Goal: Task Accomplishment & Management: Complete application form

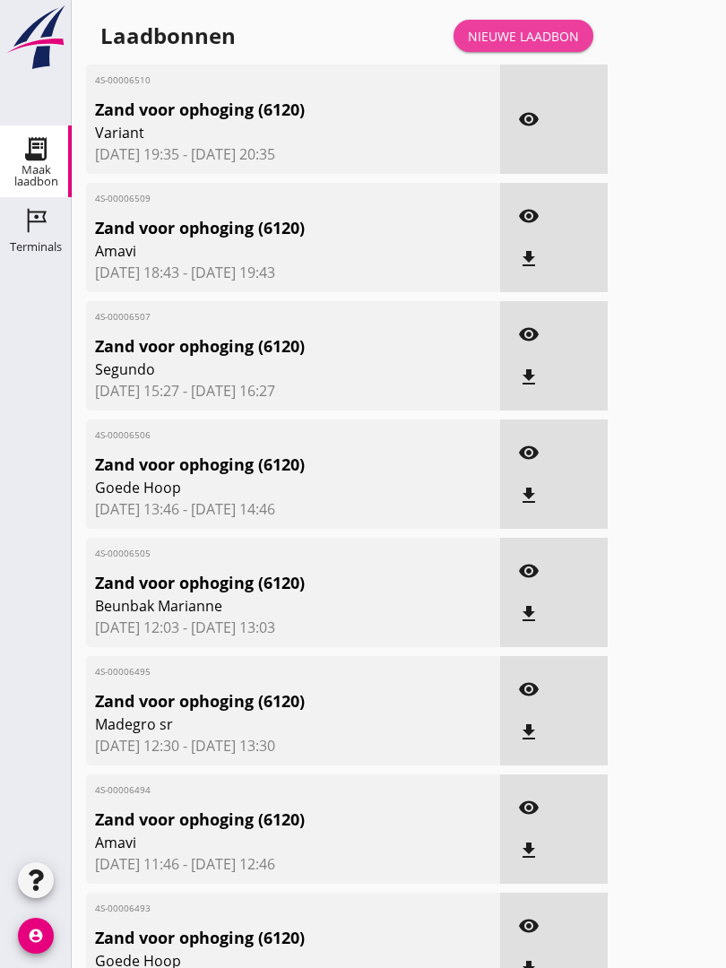
click at [542, 46] on div "Nieuwe laadbon" at bounding box center [523, 36] width 111 height 19
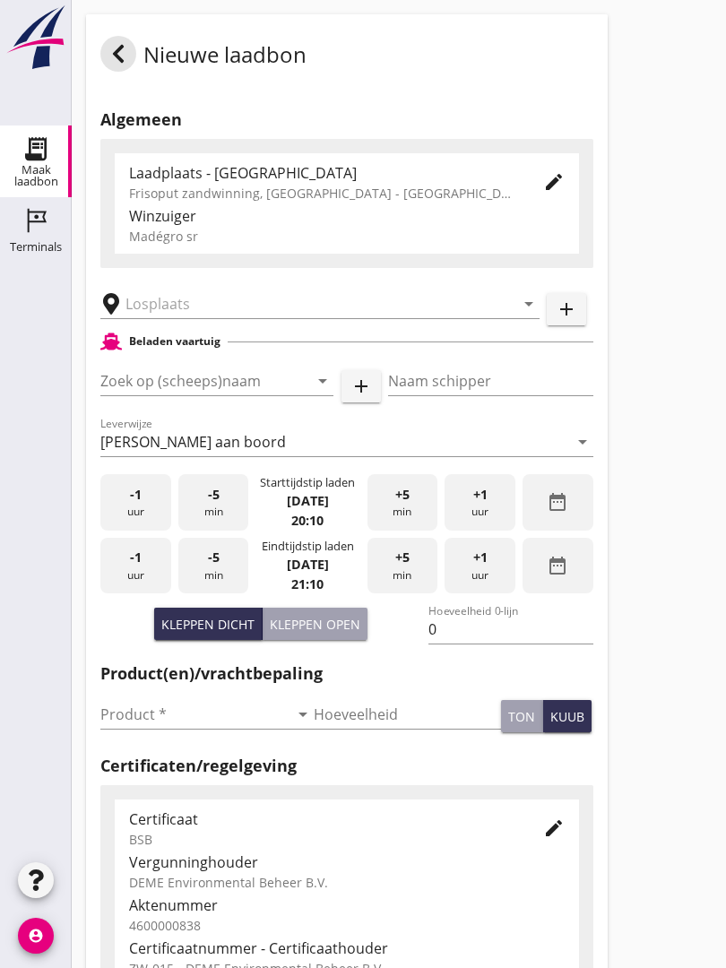
click at [201, 316] on input "text" at bounding box center [308, 304] width 364 height 29
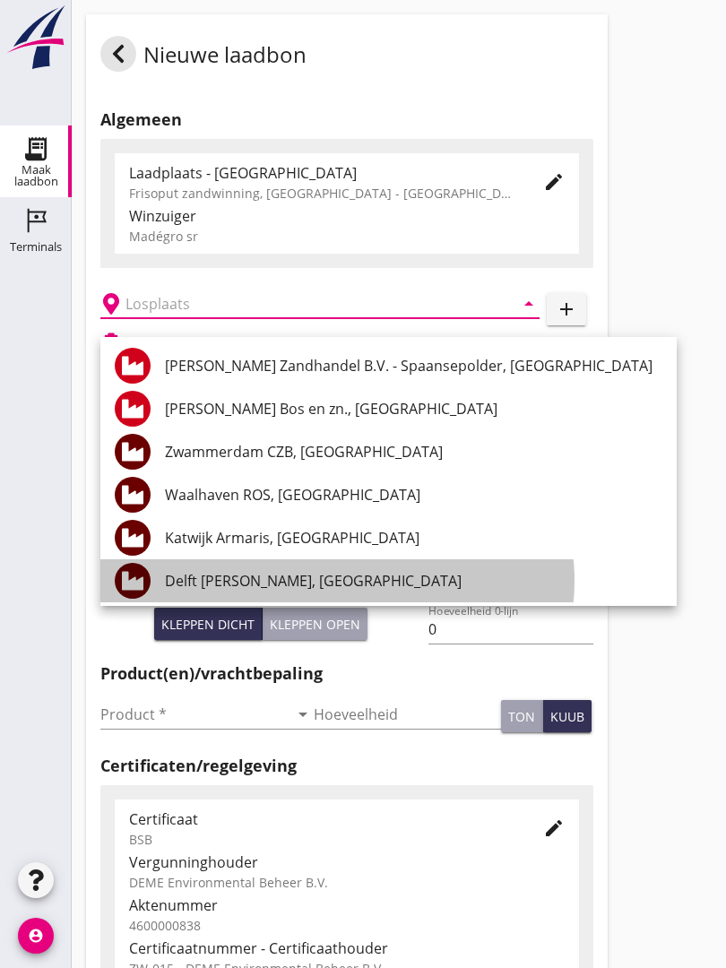
click at [281, 575] on div "Delft [PERSON_NAME], [GEOGRAPHIC_DATA]" at bounding box center [414, 581] width 498 height 22
type input "Delft [PERSON_NAME], [GEOGRAPHIC_DATA]"
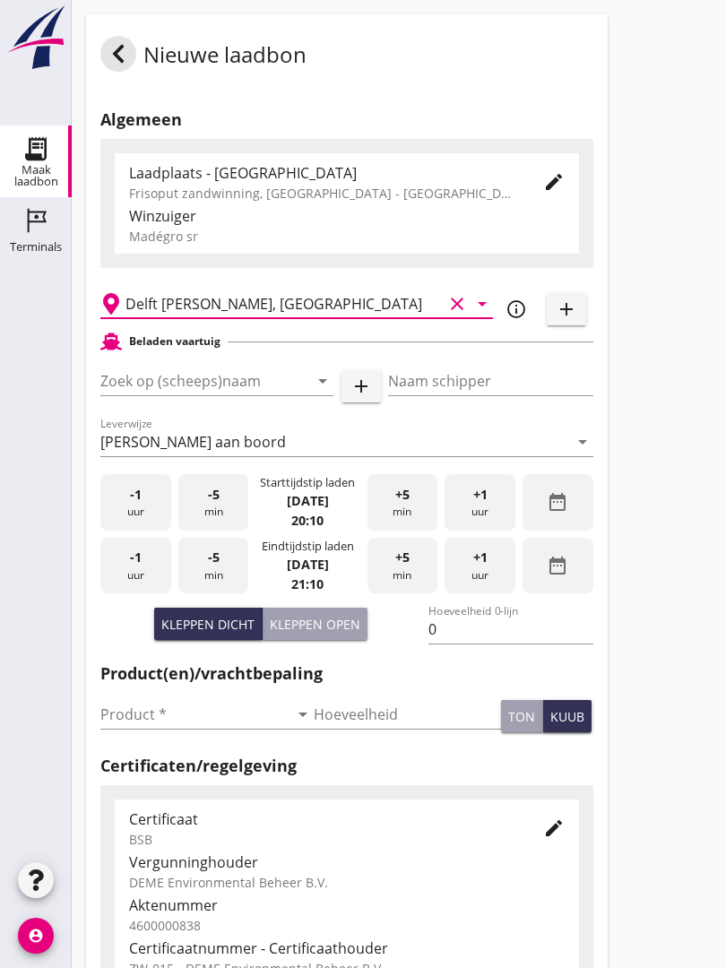
click at [255, 395] on input "Zoek op (scheeps)naam" at bounding box center [191, 381] width 183 height 29
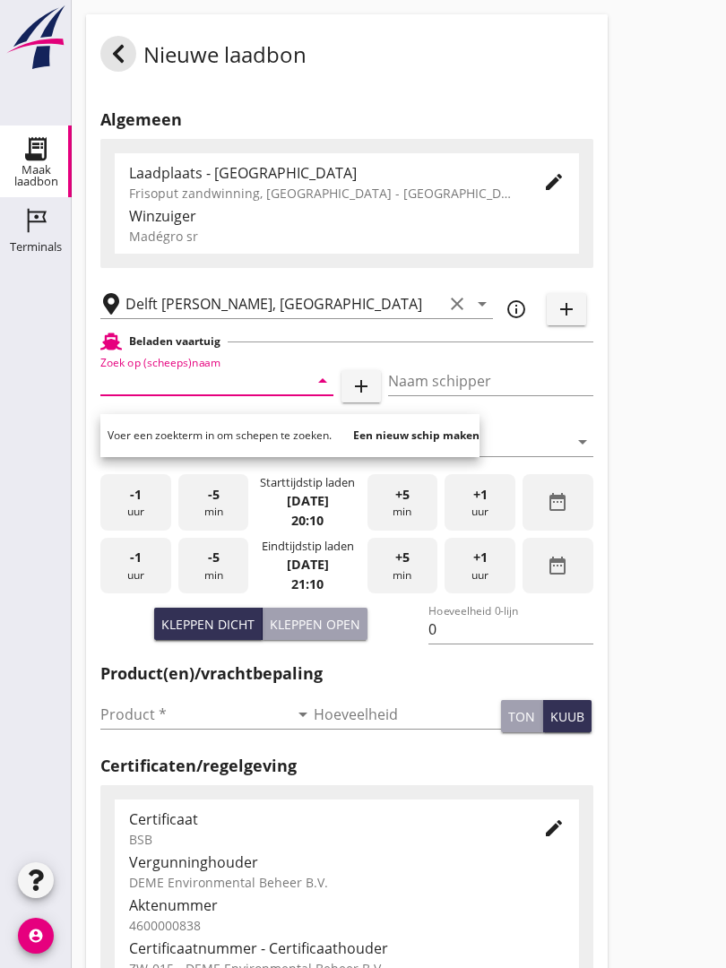
click at [231, 389] on input "Zoek op (scheeps)naam" at bounding box center [191, 381] width 183 height 29
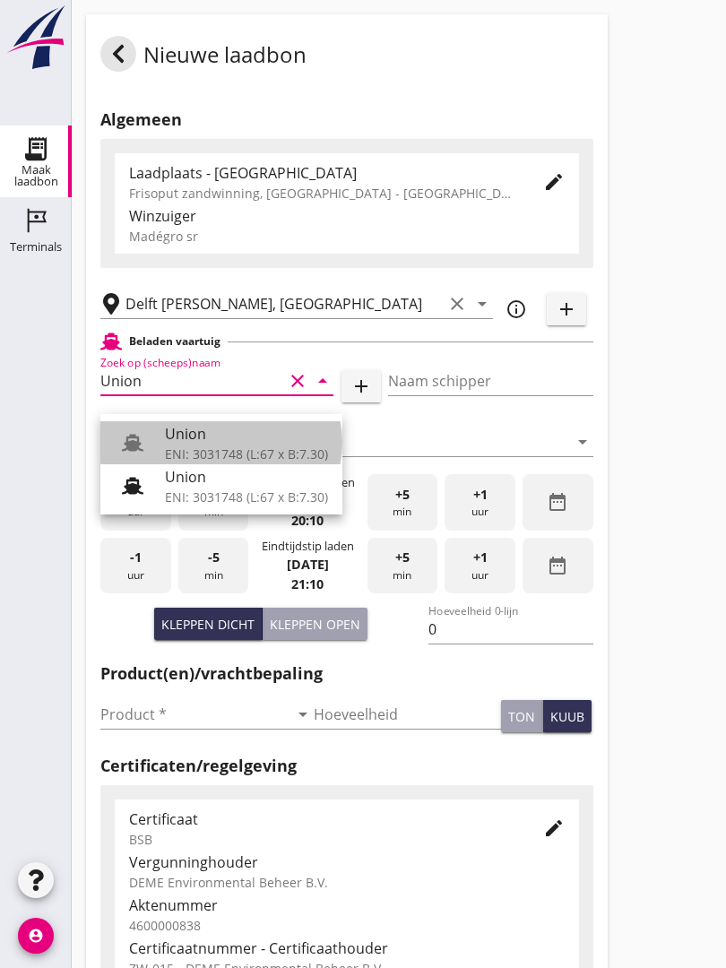
click at [237, 434] on div "Union" at bounding box center [246, 434] width 163 height 22
type input "Union"
type input "[PERSON_NAME]"
type input "480"
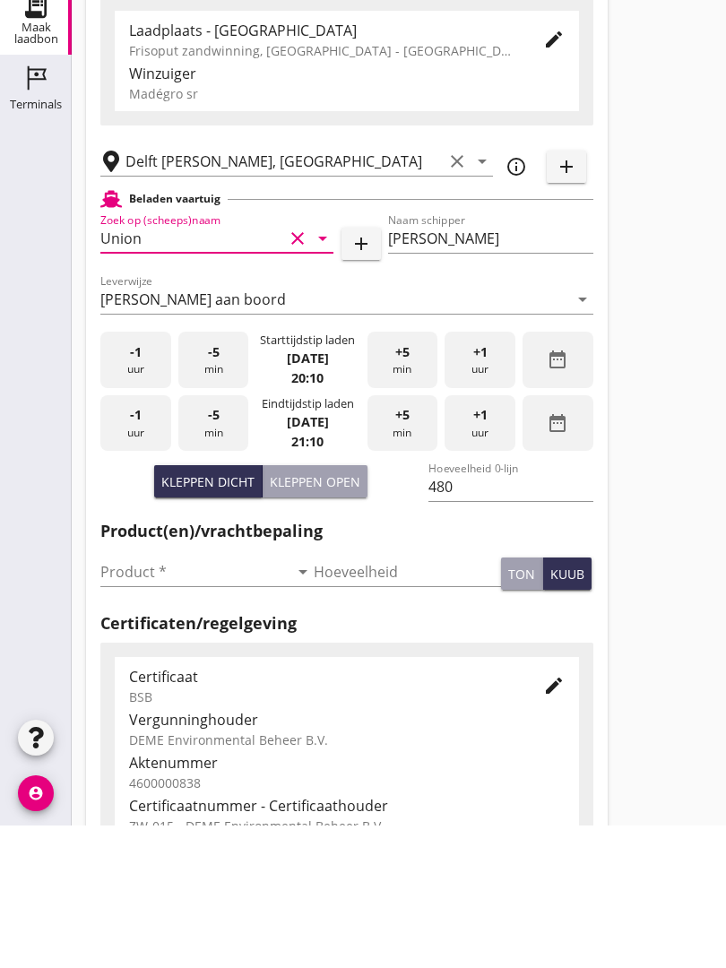
click at [145, 700] on input "Product *" at bounding box center [194, 714] width 188 height 29
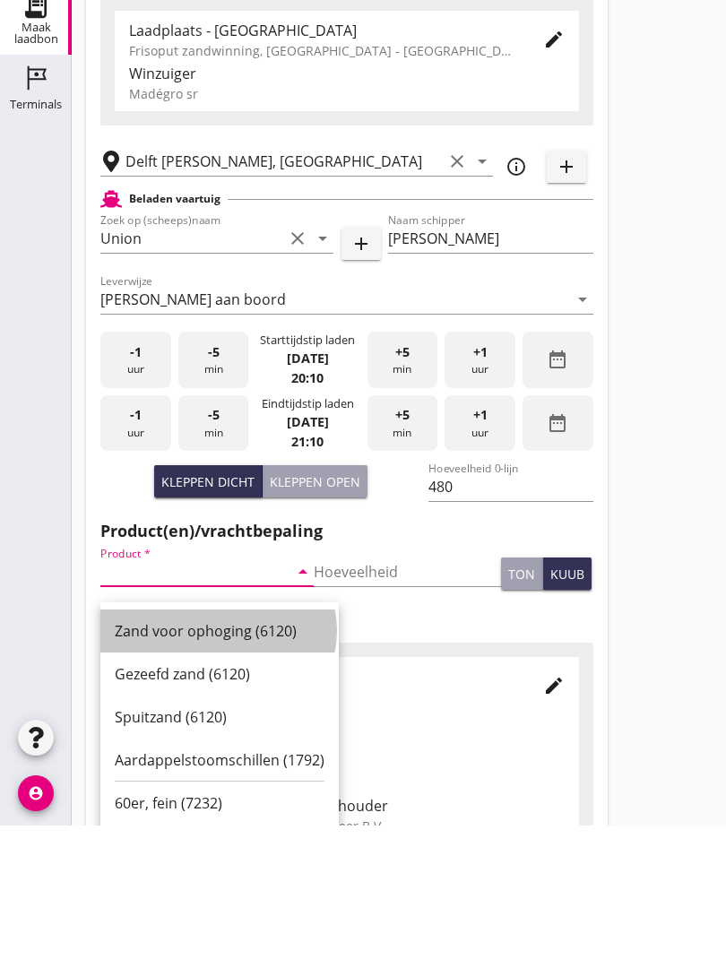
click at [209, 763] on div "Zand voor ophoging (6120)" at bounding box center [220, 774] width 210 height 22
type input "Zand voor ophoging (6120)"
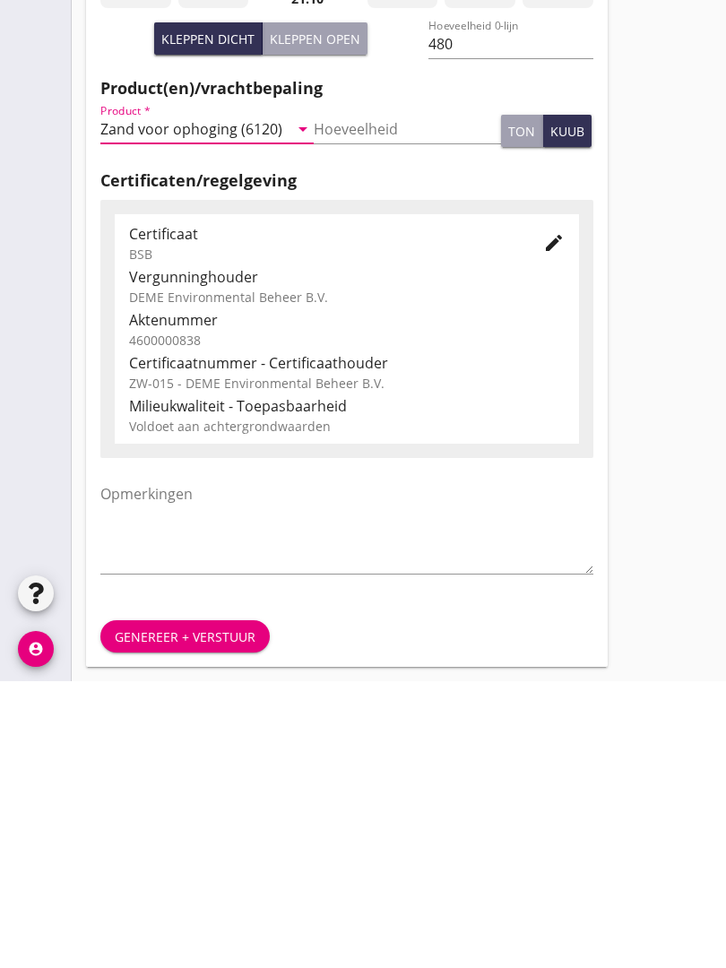
scroll to position [314, 0]
click at [188, 915] on div "Genereer + verstuur" at bounding box center [185, 924] width 141 height 19
